Goal: Task Accomplishment & Management: Use online tool/utility

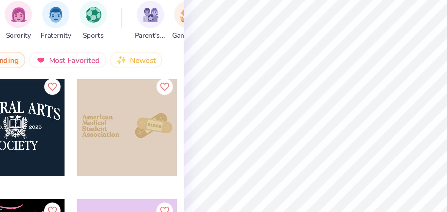
scroll to position [6379, 0]
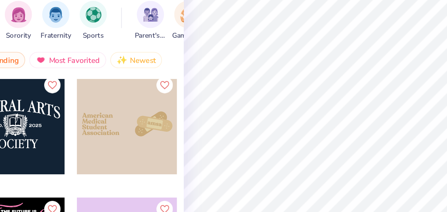
click at [103, 127] on div at bounding box center [111, 127] width 48 height 48
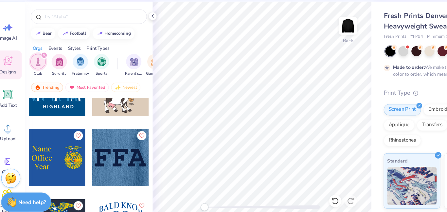
scroll to position [7244, 0]
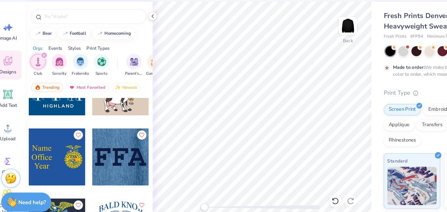
click at [65, 157] on div at bounding box center [57, 156] width 48 height 48
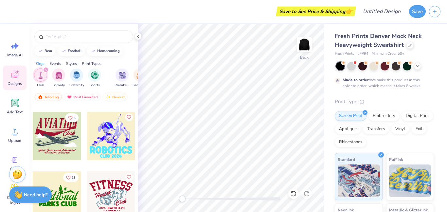
scroll to position [9231, 0]
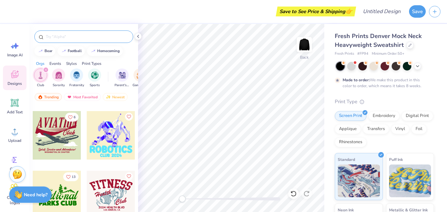
click at [67, 34] on input "text" at bounding box center [87, 36] width 84 height 7
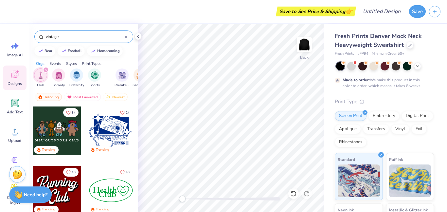
type input "vintage"
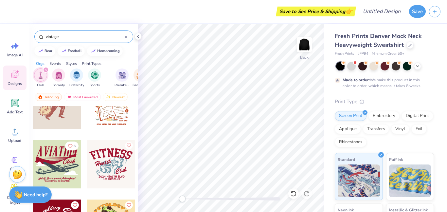
scroll to position [623, 0]
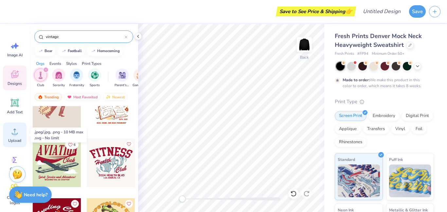
click at [17, 141] on span "Upload" at bounding box center [14, 140] width 13 height 5
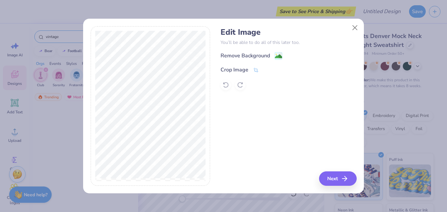
scroll to position [623, 0]
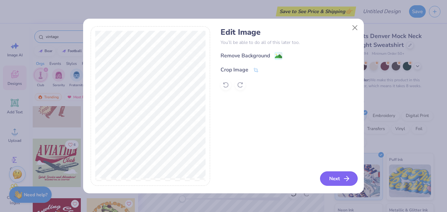
click at [344, 180] on icon "button" at bounding box center [347, 179] width 8 height 8
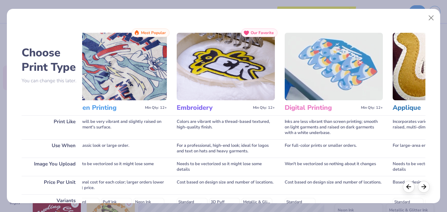
scroll to position [0, 24]
click at [236, 89] on img at bounding box center [225, 66] width 98 height 67
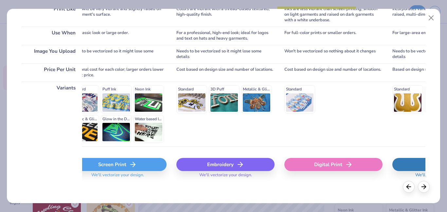
scroll to position [115, 0]
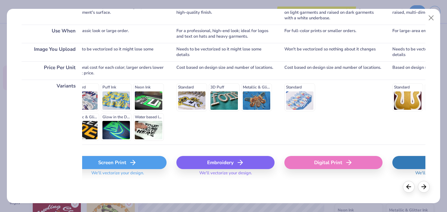
click at [231, 166] on div "Embroidery" at bounding box center [225, 162] width 98 height 13
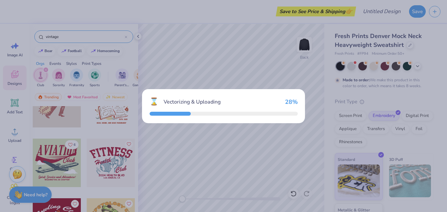
click at [230, 165] on div "⌛ Vectorizing & Uploading 28 %" at bounding box center [223, 106] width 447 height 212
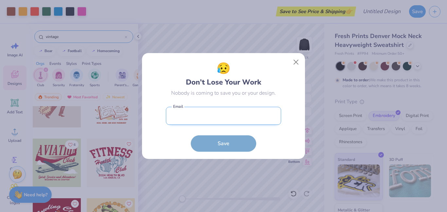
click at [251, 114] on input "email" at bounding box center [223, 116] width 115 height 18
type input "lorrainepena07@gmail.com"
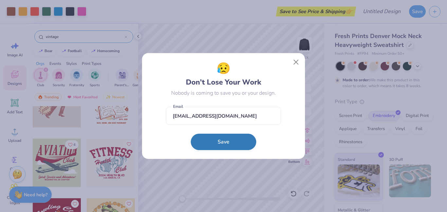
click at [238, 143] on button "Save" at bounding box center [223, 142] width 65 height 16
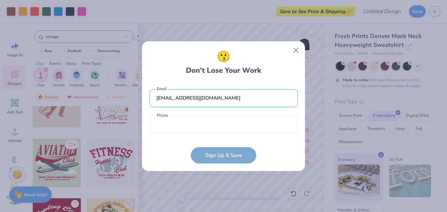
click at [237, 151] on form "lorrainepena07@gmail.com Email Phone is a required field Phone Sign Up & Save" at bounding box center [224, 123] width 148 height 81
click at [255, 121] on input "tel" at bounding box center [224, 125] width 148 height 18
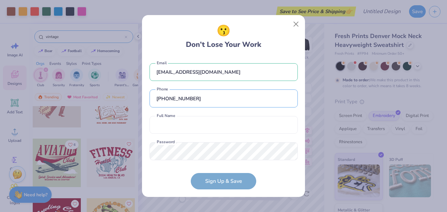
scroll to position [9, 0]
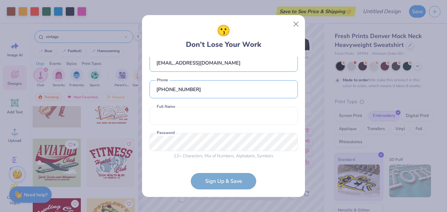
type input "(848) 228-6747"
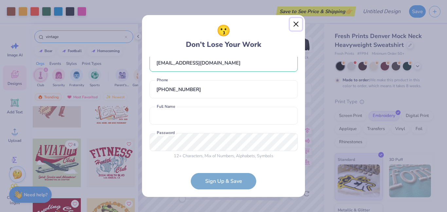
click at [292, 23] on button "Close" at bounding box center [296, 24] width 12 height 12
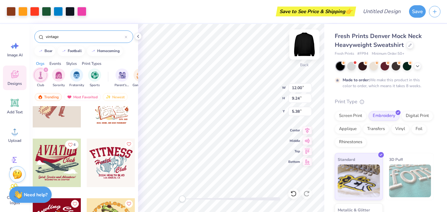
click at [308, 48] on img at bounding box center [304, 44] width 26 height 26
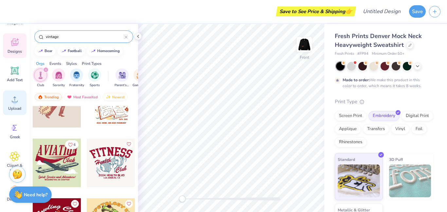
scroll to position [32, 0]
click at [11, 102] on icon at bounding box center [15, 99] width 10 height 10
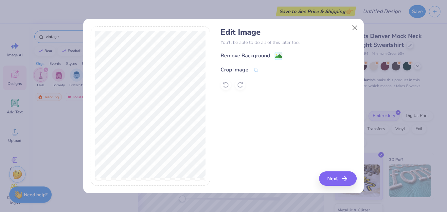
scroll to position [623, 0]
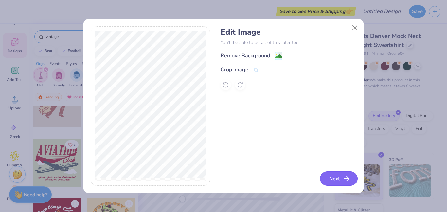
click at [345, 182] on button "Next" at bounding box center [339, 178] width 38 height 14
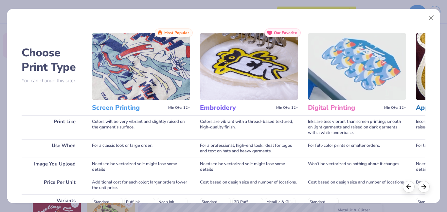
click at [345, 198] on div "Standard" at bounding box center [357, 212] width 98 height 28
click at [134, 70] on img at bounding box center [141, 66] width 98 height 67
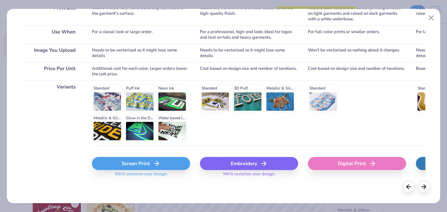
scroll to position [115, 0]
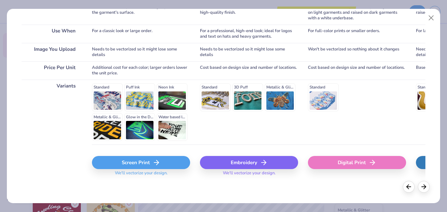
click at [126, 163] on div "Screen Print" at bounding box center [141, 162] width 98 height 13
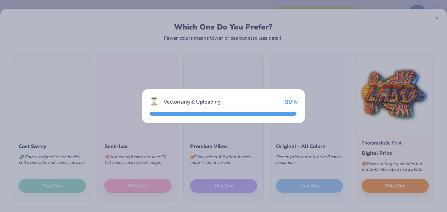
scroll to position [0, 0]
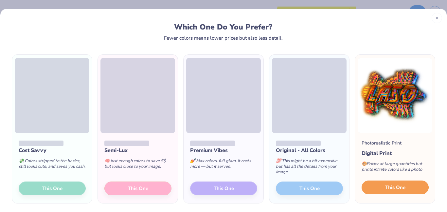
click at [384, 188] on button "This One" at bounding box center [395, 187] width 67 height 14
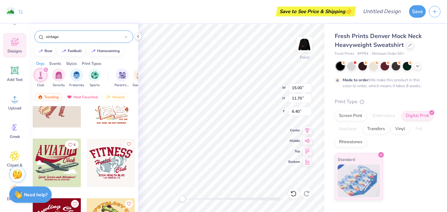
type input "6.99"
type input "5.46"
type input "12.64"
type input "11.22"
type input "8.75"
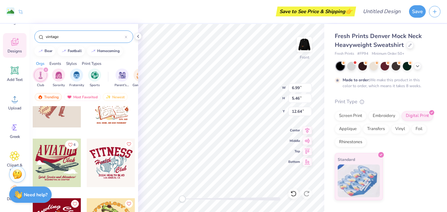
type input "9.83"
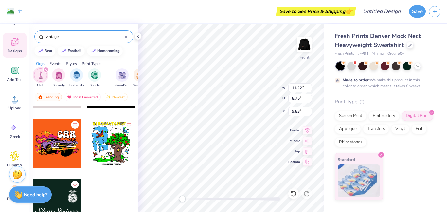
scroll to position [1061, 0]
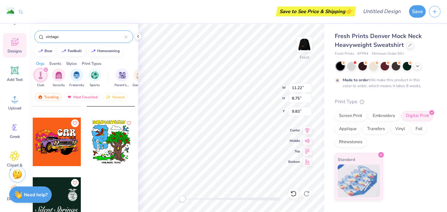
click at [58, 206] on div at bounding box center [57, 201] width 48 height 48
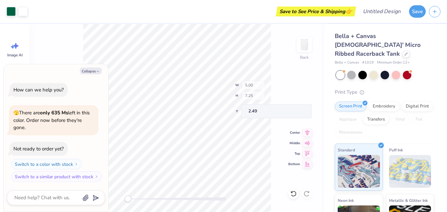
type textarea "x"
type input "4.96"
type input "2.01"
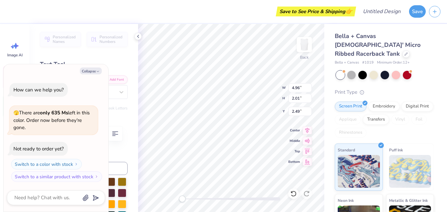
type textarea "x"
type textarea "SIGM"
type textarea "x"
type textarea "SIG"
type textarea "x"
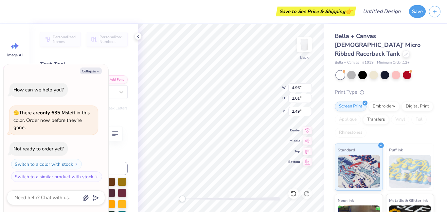
type textarea "SI"
type textarea "x"
type textarea "S"
type textarea "x"
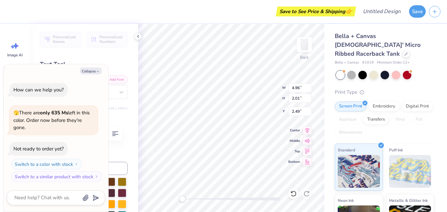
type textarea "L"
type textarea "x"
type textarea "La"
type textarea "x"
type textarea "Lat"
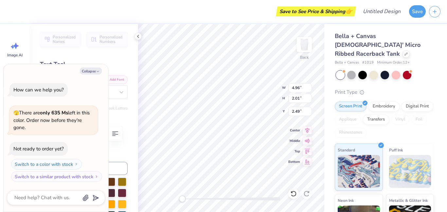
type textarea "x"
type textarea "Latin"
type textarea "x"
type textarea "Lati"
type textarea "x"
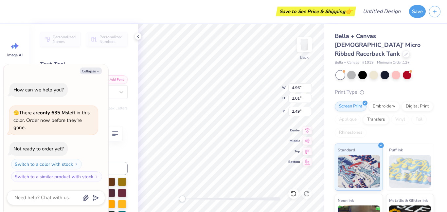
type textarea "Lat"
type textarea "x"
type textarea "La"
type textarea "x"
type textarea "L"
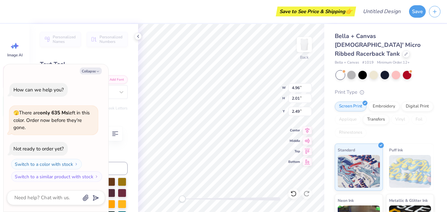
type textarea "x"
type textarea "LA"
type textarea "x"
type textarea "LAT"
type textarea "x"
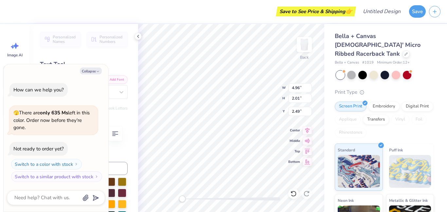
type textarea "LATI"
type textarea "x"
type textarea "LATIN"
type textarea "x"
type input "4.86"
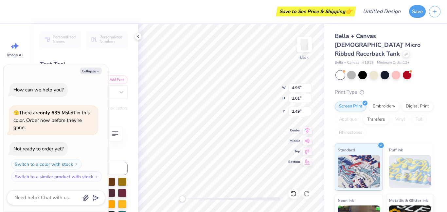
type input "1.95"
type input "4.72"
type textarea "x"
type textarea "DELT"
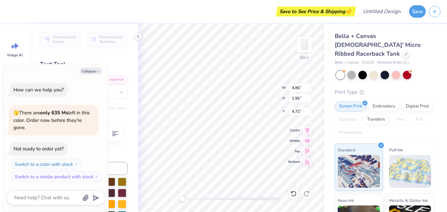
type textarea "x"
type textarea "DE"
type textarea "x"
type textarea "D"
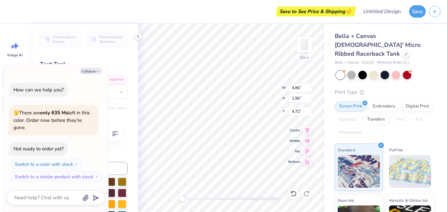
type textarea "x"
type textarea "A"
type textarea "x"
type textarea "Am"
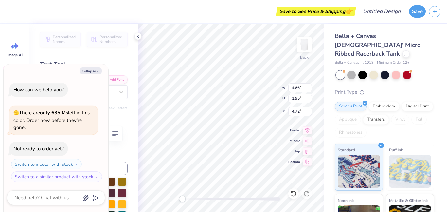
type textarea "x"
type textarea "Ame"
type textarea "x"
type textarea "Ame"
type textarea "x"
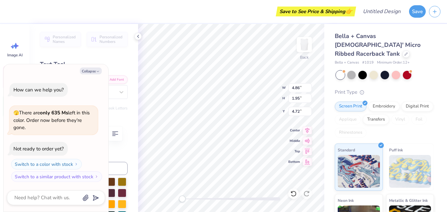
type textarea "Am"
type textarea "x"
type textarea "A"
type textarea "x"
type textarea "AM"
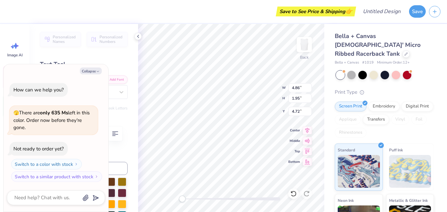
type textarea "x"
type textarea "AME"
type textarea "x"
type textarea "AMER"
type textarea "x"
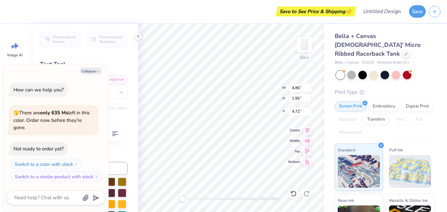
type textarea "AMERI"
type textarea "x"
type textarea "AMERIC"
type textarea "x"
type textarea "AMERICA"
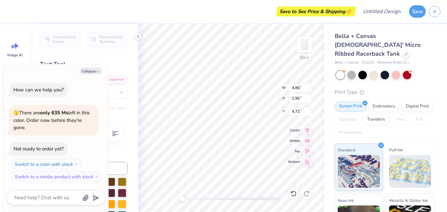
type textarea "x"
type textarea "AMERICAN"
type textarea "x"
type input "2.92"
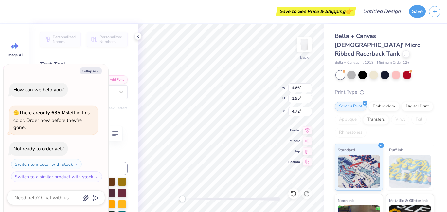
type input "1.98"
type input "6.93"
type textarea "x"
type textarea "TA"
type textarea "x"
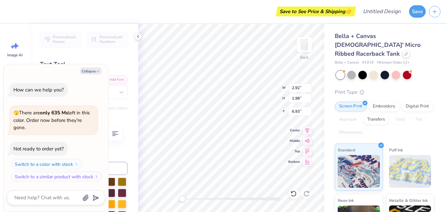
type textarea "T"
type textarea "x"
type textarea "S"
type textarea "x"
type textarea "ST"
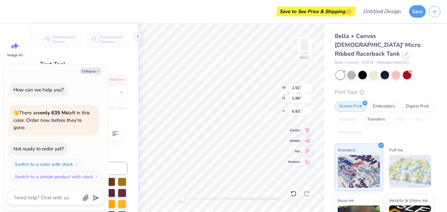
type textarea "x"
type textarea "STU"
type textarea "x"
type textarea "STUD"
type textarea "x"
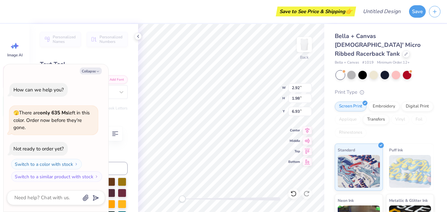
type textarea "STUDEN"
type textarea "x"
type textarea "STUDENT"
type textarea "x"
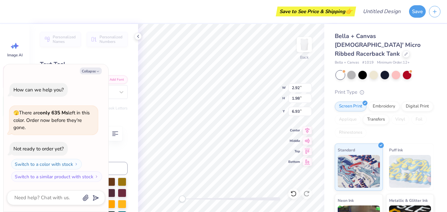
type textarea "STUDENT"
type textarea "x"
type textarea "STUDENT O"
type textarea "x"
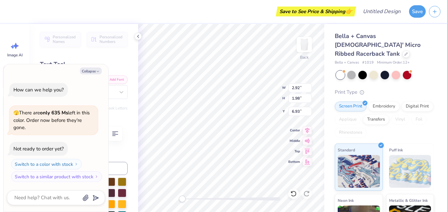
type textarea "STUDENT OR"
type textarea "x"
type textarea "STUDENT O"
type textarea "x"
type textarea "STUDENT"
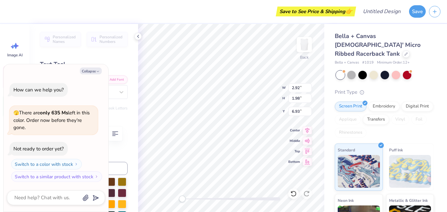
scroll to position [0, 1]
type textarea "x"
type textarea "STUDENT"
click at [42, 125] on div "🫣 There are only 635 Ms left in this color. Order now before they're gone." at bounding box center [53, 120] width 81 height 22
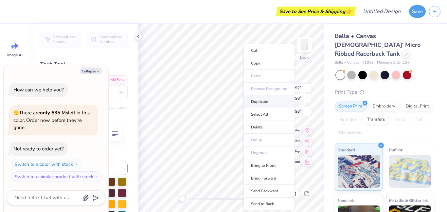
click at [261, 100] on li "Duplicate" at bounding box center [269, 101] width 51 height 13
type textarea "x"
type input "7.05"
type input "1.99"
type input "8.01"
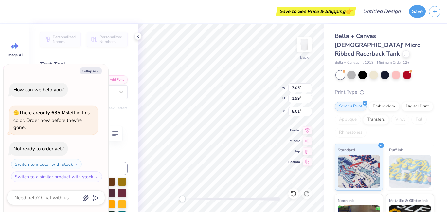
type textarea "x"
type textarea "STUDEN"
type textarea "x"
type textarea "STUDE"
type textarea "x"
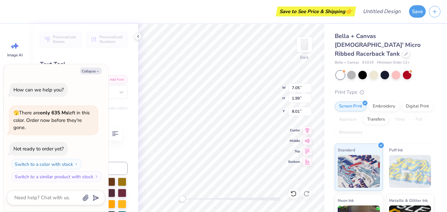
scroll to position [0, 0]
type textarea "STUD"
type textarea "x"
type textarea "STU"
type textarea "x"
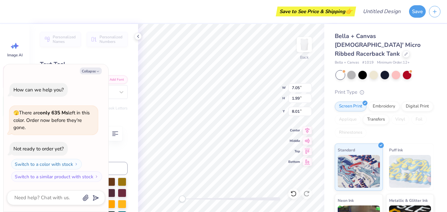
scroll to position [0, 0]
type textarea "S"
type textarea "x"
type textarea "O"
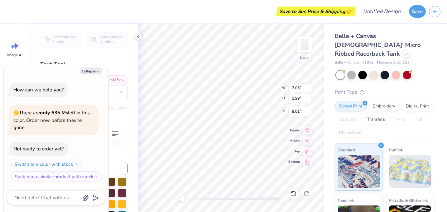
type textarea "x"
type textarea "Or"
type textarea "x"
type textarea "Org"
type textarea "x"
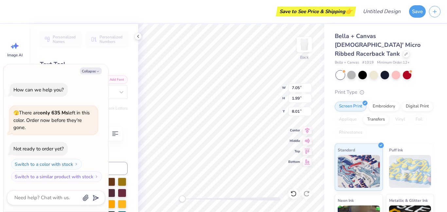
type textarea "Org"
type textarea "x"
type textarea "Or"
type textarea "x"
type textarea "O"
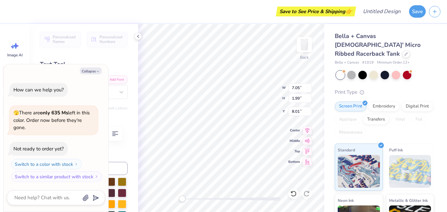
type textarea "x"
type textarea "OR"
type textarea "x"
type textarea "ORG"
type textarea "x"
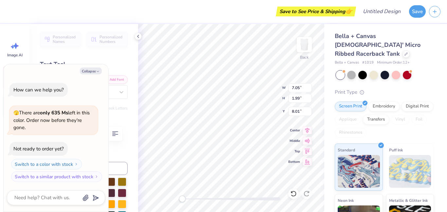
type textarea "ORGA"
type textarea "x"
type textarea "ORGAN"
type textarea "x"
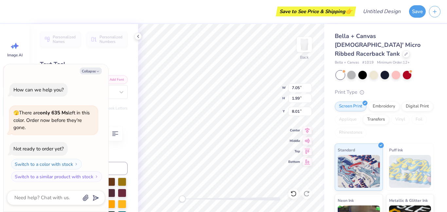
type textarea "ORGANI"
type textarea "x"
type textarea "ORGANIZ"
type textarea "x"
type textarea "ORGANIZA"
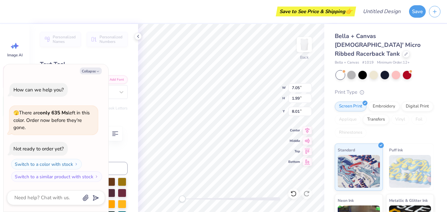
type textarea "x"
type textarea "ORGANIZAT"
type textarea "x"
type textarea "ORGANIZATI"
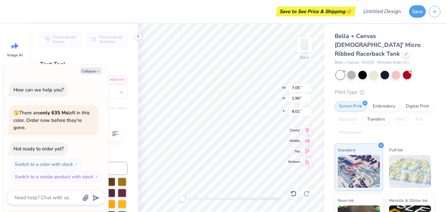
type textarea "x"
type textarea "ORGANIZATIO"
type textarea "x"
type textarea "ORGANIZATION"
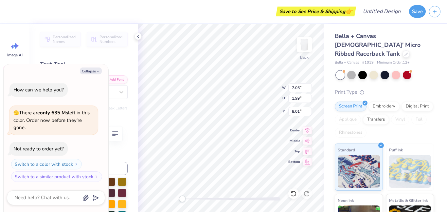
type textarea "x"
type textarea "ORGANIZATION"
type textarea "x"
type input "4.67"
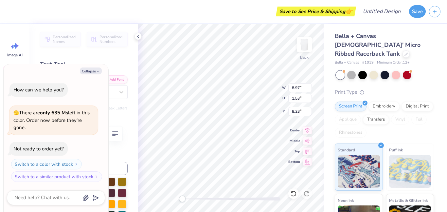
type input "0.80"
type input "10.48"
type textarea "x"
type input "7.05"
type input "1.99"
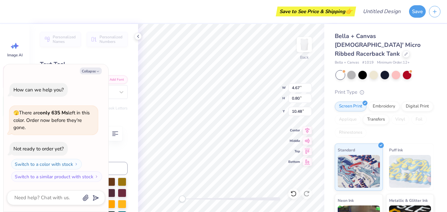
type input "7.01"
type textarea "x"
type input "3.46"
type input "0.98"
type input "8.02"
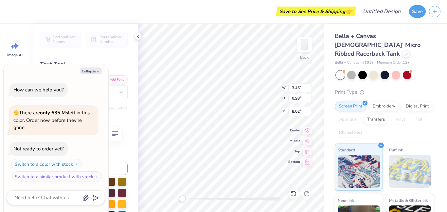
type textarea "x"
type input "4.71"
type input "1.94"
type input "2.76"
type textarea "x"
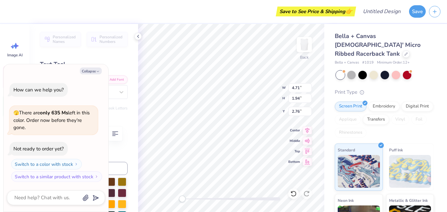
type input "2.01"
type input "0.83"
type input "3.86"
type textarea "x"
type input "8.31"
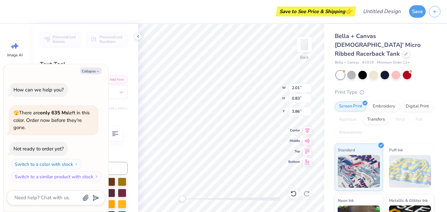
type input "1.99"
type input "4.92"
type textarea "x"
type input "3.98"
type input "0.95"
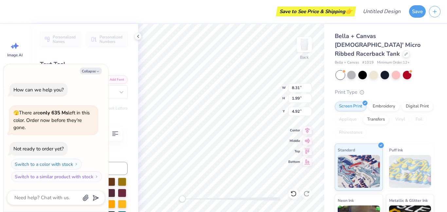
type input "5.96"
type textarea "x"
type input "3.46"
type input "0.98"
type input "8.02"
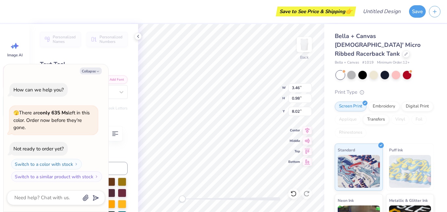
type textarea "x"
type input "4.67"
type input "0.80"
type input "10.48"
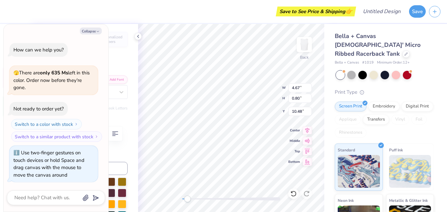
type textarea "x"
type input "3.98"
type input "0.95"
type input "3.18"
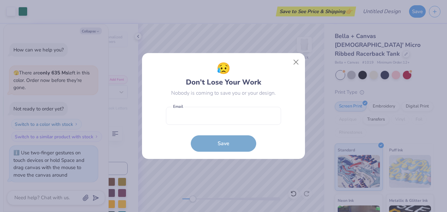
click at [311, 60] on div "😥 Don’t Lose Your Work Nobody is coming to save you or your design. Email is a …" at bounding box center [223, 106] width 447 height 212
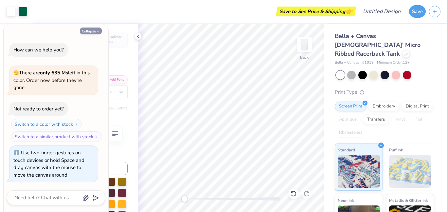
click at [99, 28] on button "Collapse" at bounding box center [91, 31] width 22 height 7
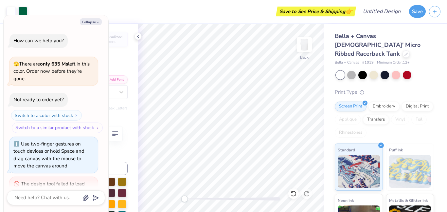
scroll to position [24, 0]
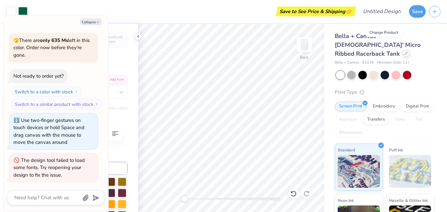
click at [403, 50] on div at bounding box center [406, 53] width 7 height 7
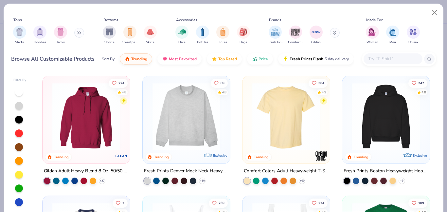
scroll to position [0, 0]
click at [193, 177] on div at bounding box center [193, 179] width 7 height 7
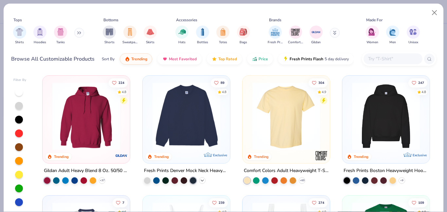
click at [202, 179] on icon at bounding box center [202, 180] width 5 height 5
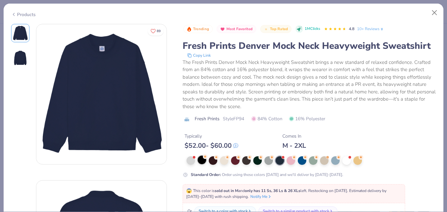
click at [202, 158] on div at bounding box center [202, 160] width 9 height 9
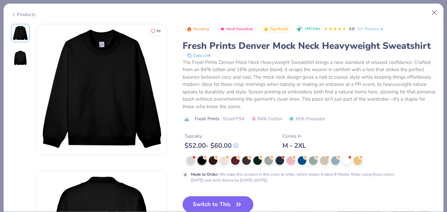
click at [199, 201] on button "Switch to This" at bounding box center [218, 204] width 71 height 16
click at [219, 203] on button "Switch to This" at bounding box center [218, 204] width 71 height 16
click at [238, 204] on icon "button" at bounding box center [239, 204] width 4 height 3
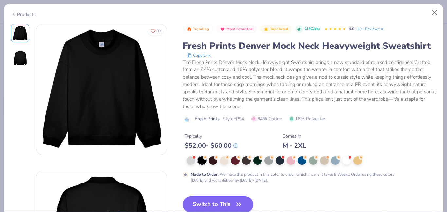
scroll to position [118, 0]
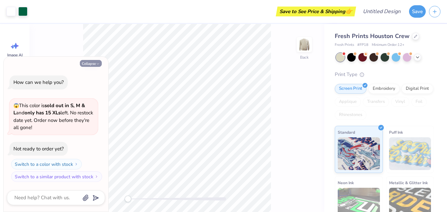
click at [94, 62] on button "Collapse" at bounding box center [91, 63] width 22 height 7
type textarea "x"
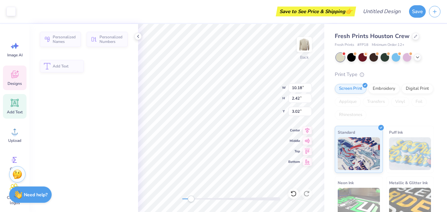
type input "10.18"
type input "2.42"
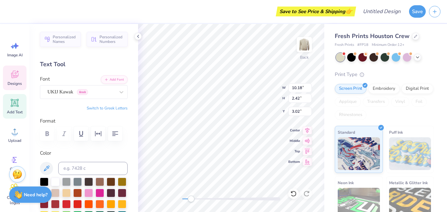
type textarea "M"
type textarea ":"
type textarea "Latin American"
type input "10.90"
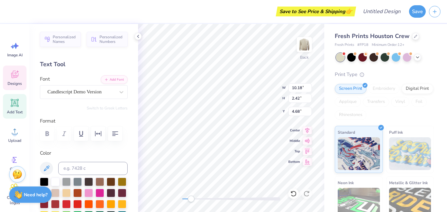
type input "2.09"
type input "4.68"
type textarea "Student Club"
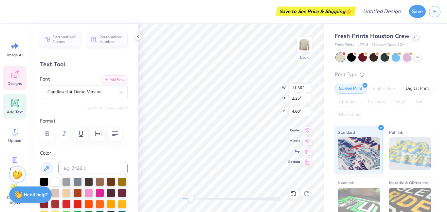
type textarea "Student Organization"
type input "6.20"
type input "0.41"
type input "4.02"
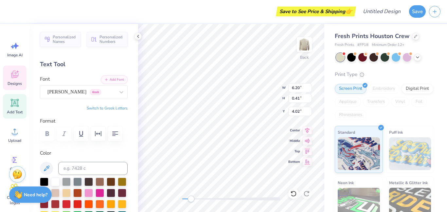
scroll to position [0, 0]
type textarea "U"
type textarea "Est.1970"
type input "0.29"
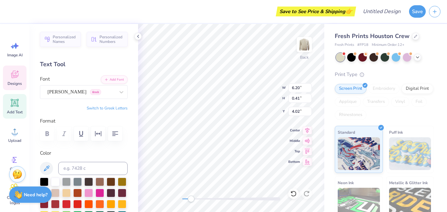
type input "0.16"
type input "4.03"
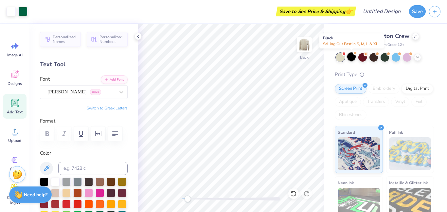
click at [352, 56] on div at bounding box center [351, 56] width 9 height 9
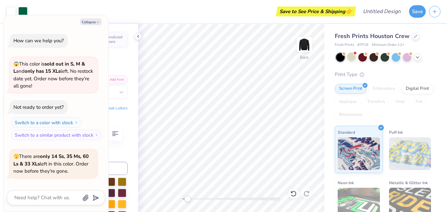
scroll to position [44, 0]
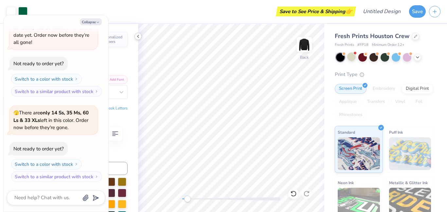
click at [137, 35] on icon at bounding box center [138, 36] width 5 height 5
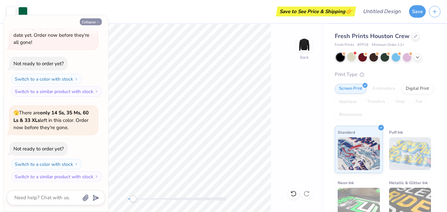
click at [99, 20] on icon "button" at bounding box center [98, 22] width 4 height 4
type textarea "x"
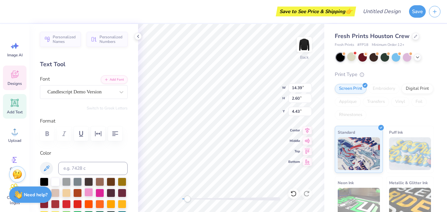
click at [89, 195] on div at bounding box center [88, 192] width 9 height 9
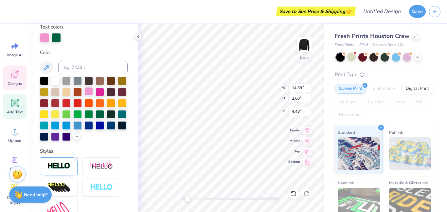
scroll to position [127, 0]
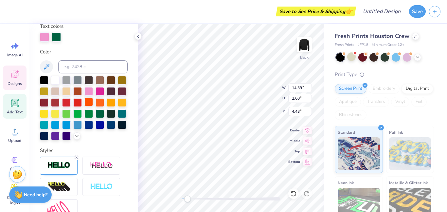
click at [91, 102] on div at bounding box center [88, 102] width 9 height 9
click at [61, 37] on div at bounding box center [56, 36] width 9 height 9
click at [56, 81] on div at bounding box center [55, 79] width 9 height 9
click at [58, 111] on div at bounding box center [55, 113] width 9 height 9
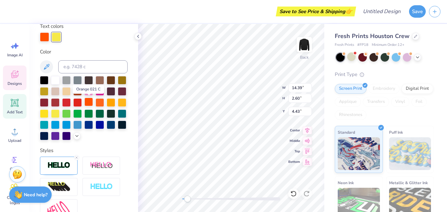
click at [90, 102] on div at bounding box center [88, 102] width 9 height 9
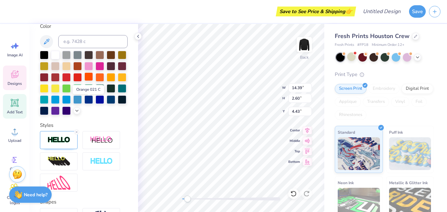
scroll to position [101, 0]
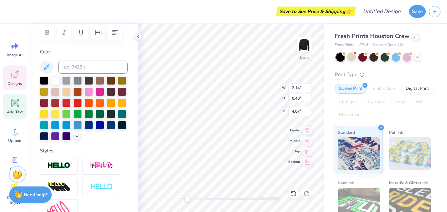
type input "2.14"
type input "0.40"
type input "4.07"
click at [89, 102] on div at bounding box center [88, 102] width 9 height 9
type input "2.14"
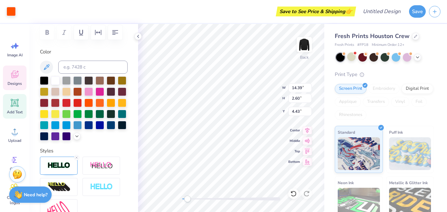
type input "0.40"
type input "4.07"
click at [68, 126] on div at bounding box center [66, 124] width 9 height 9
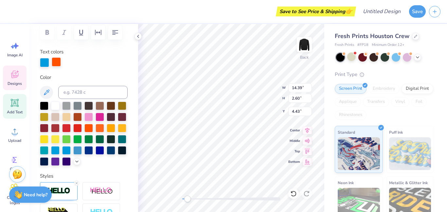
click at [54, 65] on div at bounding box center [56, 61] width 9 height 9
click at [56, 103] on div at bounding box center [55, 105] width 9 height 9
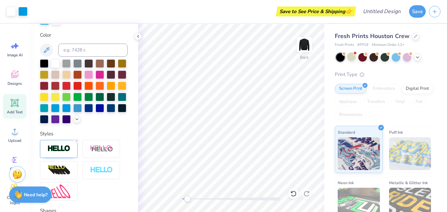
scroll to position [145, 0]
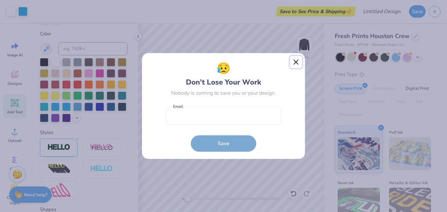
click at [293, 66] on button "Close" at bounding box center [296, 62] width 12 height 12
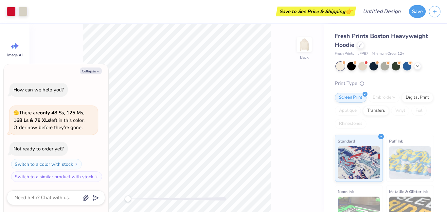
click at [95, 71] on button "Collapse" at bounding box center [91, 70] width 22 height 7
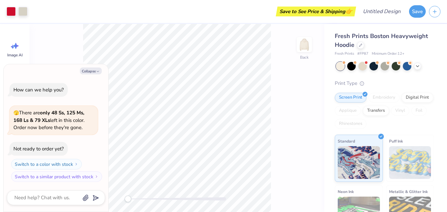
click at [95, 71] on button "Collapse" at bounding box center [91, 70] width 22 height 7
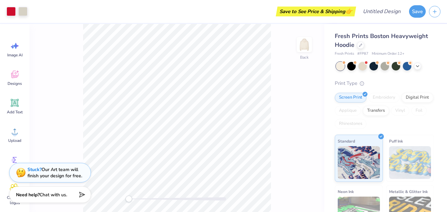
type textarea "x"
